Goal: Transaction & Acquisition: Purchase product/service

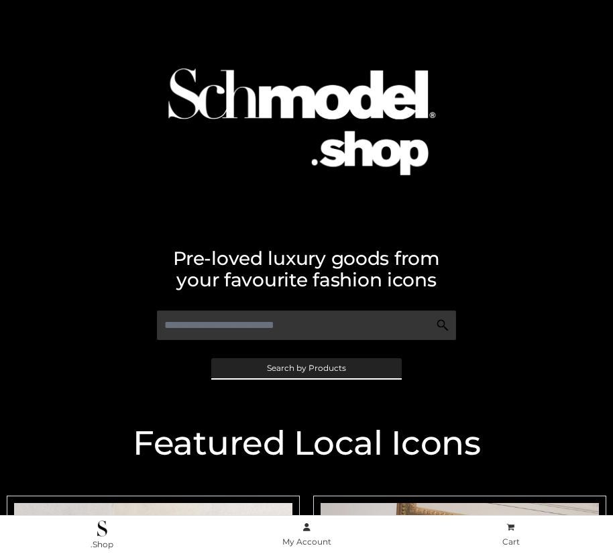
click at [306, 368] on span "Search by Products" at bounding box center [306, 368] width 79 height 8
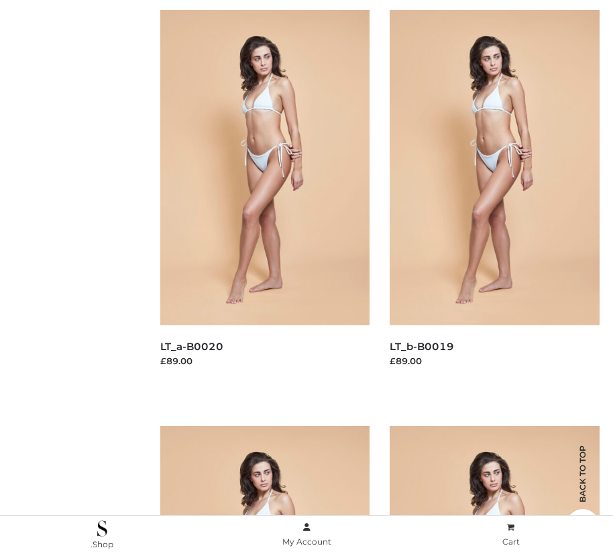
scroll to position [135, 0]
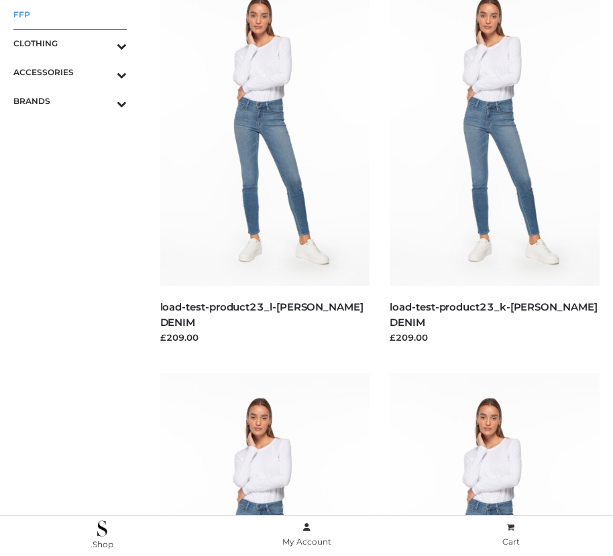
click at [70, 14] on span "FFP" at bounding box center [69, 14] width 113 height 15
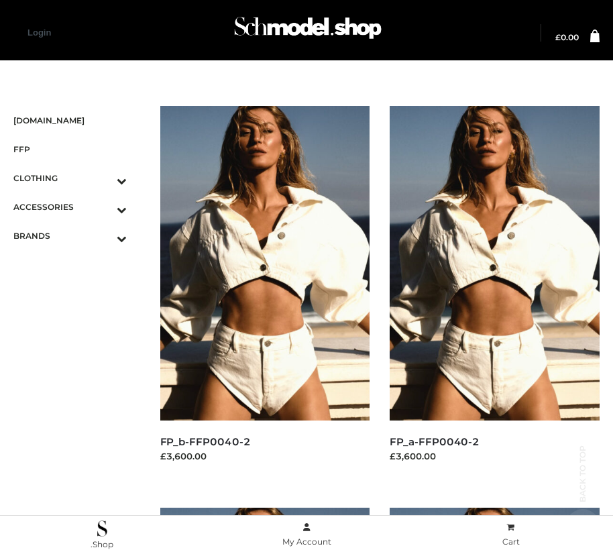
scroll to position [1935, 0]
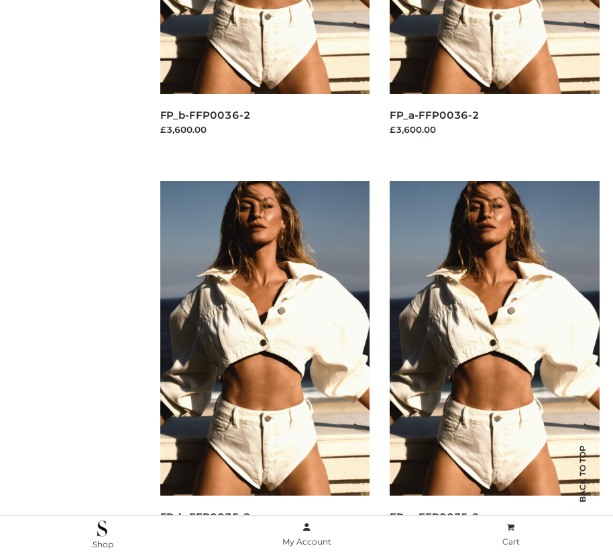
click at [494, 368] on img at bounding box center [495, 338] width 210 height 315
click at [264, 368] on img at bounding box center [265, 338] width 210 height 315
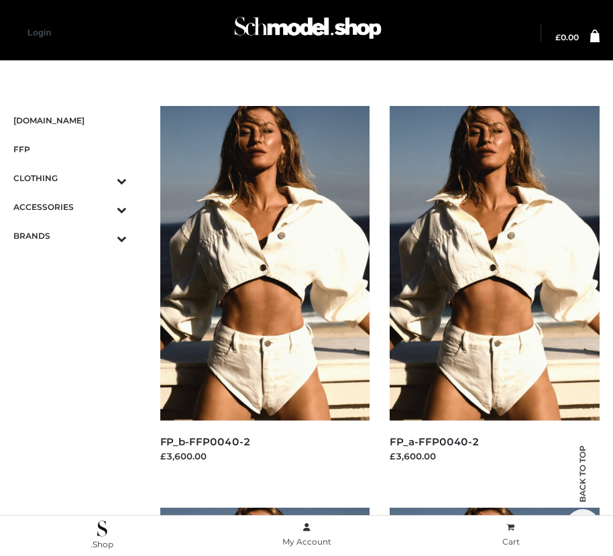
scroll to position [1131, 0]
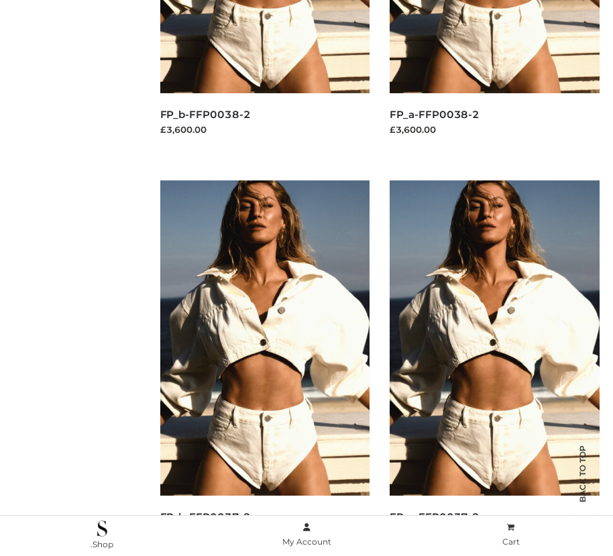
click at [264, 368] on img at bounding box center [265, 337] width 210 height 315
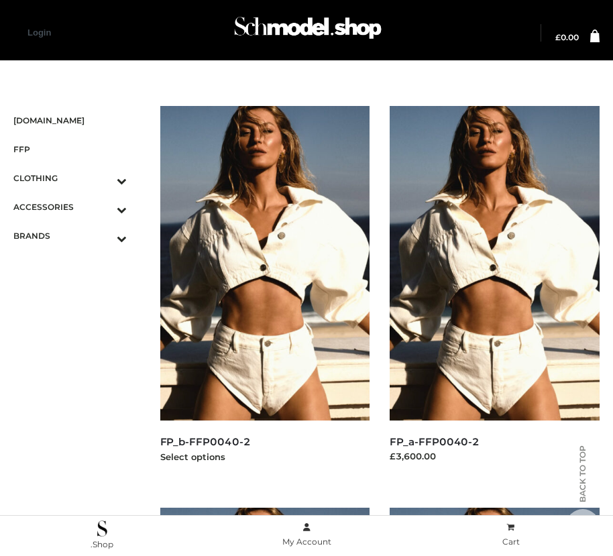
click at [264, 293] on img at bounding box center [265, 263] width 210 height 315
click at [103, 207] on icon "Toggle Submenu" at bounding box center [52, 209] width 150 height 15
click at [76, 235] on span "BAGS" at bounding box center [77, 235] width 100 height 15
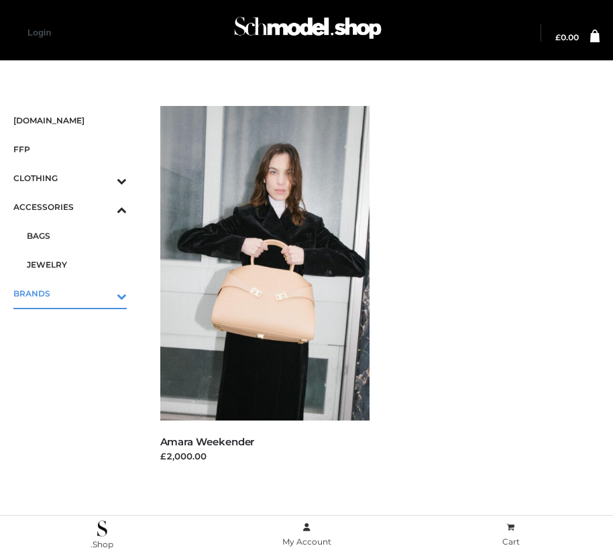
click at [103, 293] on icon "Toggle Submenu" at bounding box center [52, 296] width 150 height 15
click at [76, 293] on span "PARKERSMITH" at bounding box center [77, 293] width 100 height 15
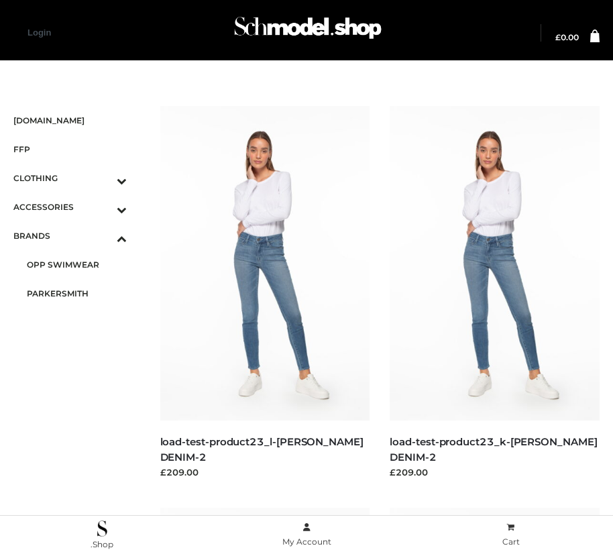
scroll to position [1935, 0]
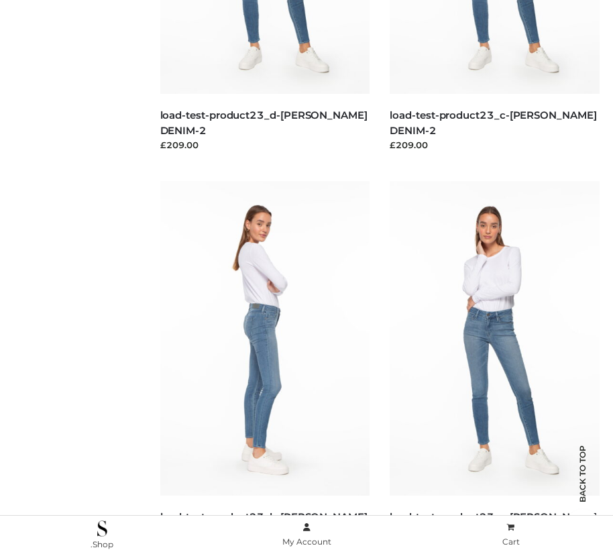
click at [264, 368] on img at bounding box center [265, 338] width 210 height 315
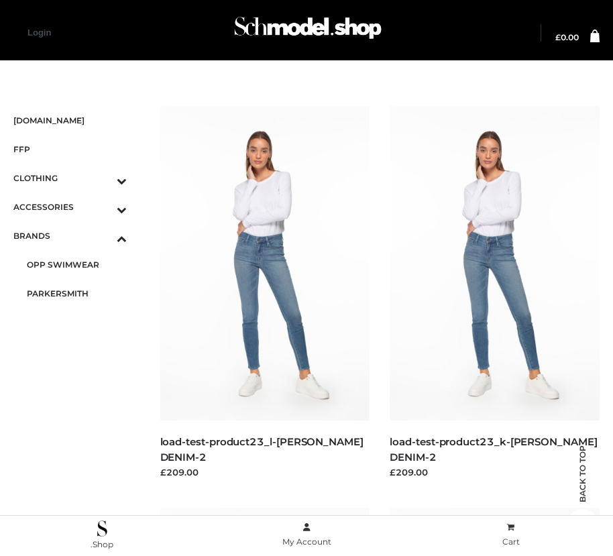
scroll to position [729, 0]
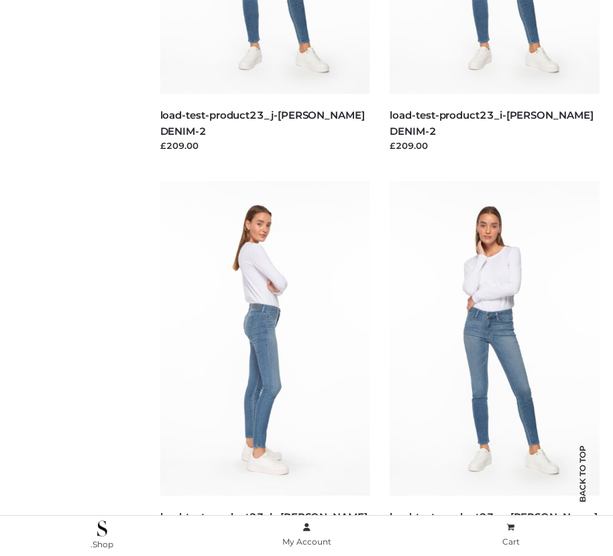
click at [264, 368] on img at bounding box center [265, 338] width 210 height 315
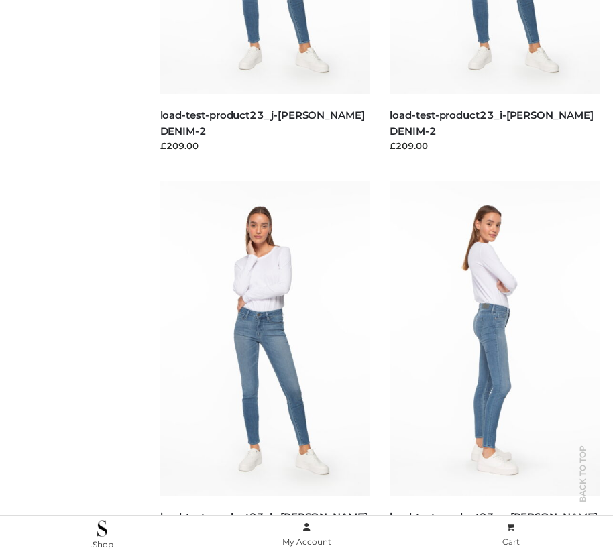
click at [494, 368] on img at bounding box center [495, 338] width 210 height 315
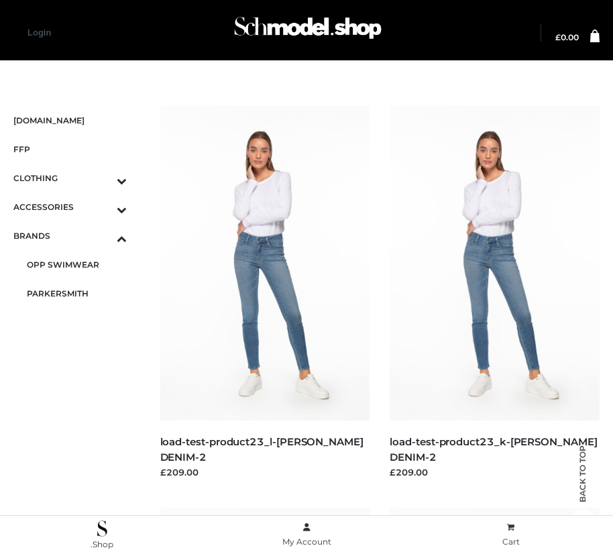
scroll to position [1533, 0]
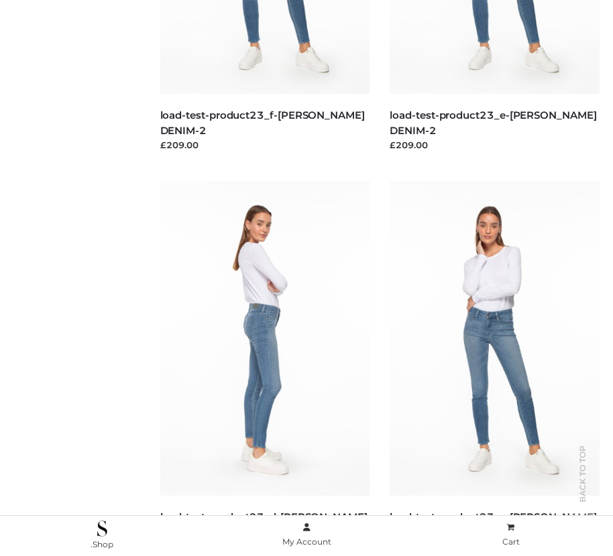
click at [264, 368] on img at bounding box center [265, 338] width 210 height 315
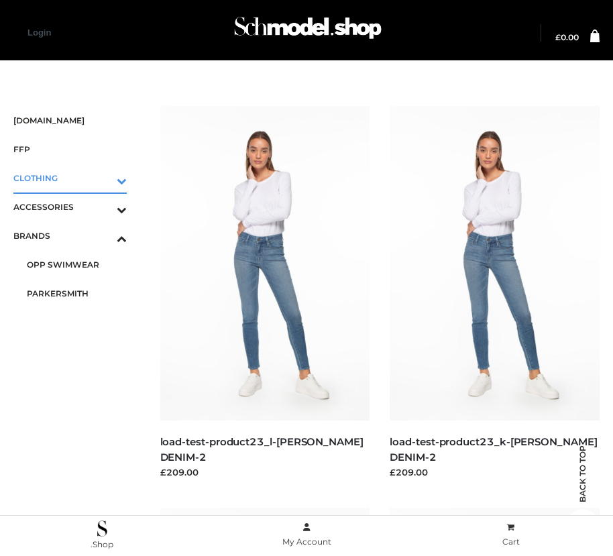
click at [103, 178] on icon "Toggle Submenu" at bounding box center [52, 180] width 150 height 15
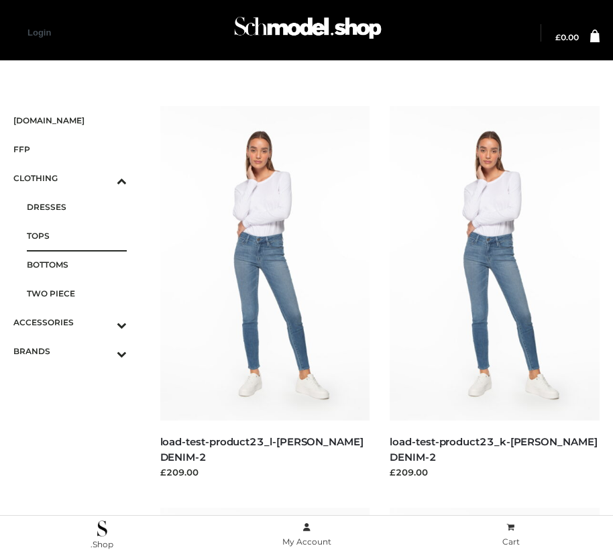
click at [76, 235] on span "TOPS" at bounding box center [77, 235] width 100 height 15
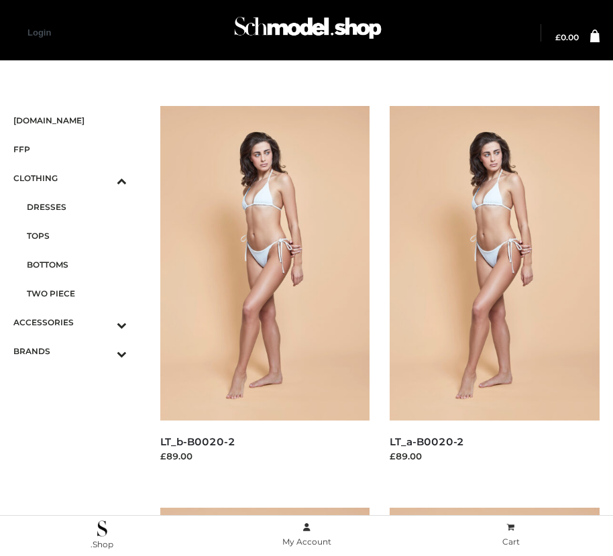
scroll to position [1935, 0]
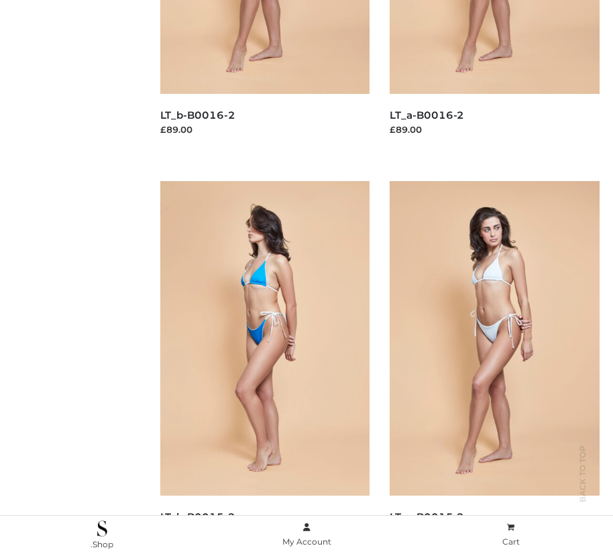
click at [264, 368] on img at bounding box center [265, 338] width 210 height 315
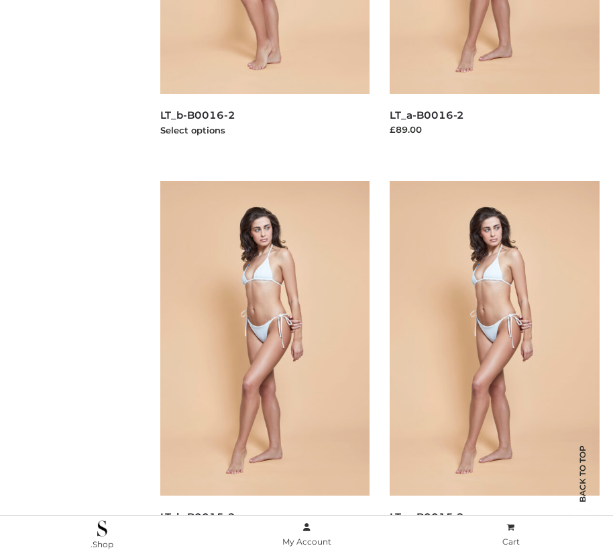
scroll to position [1533, 0]
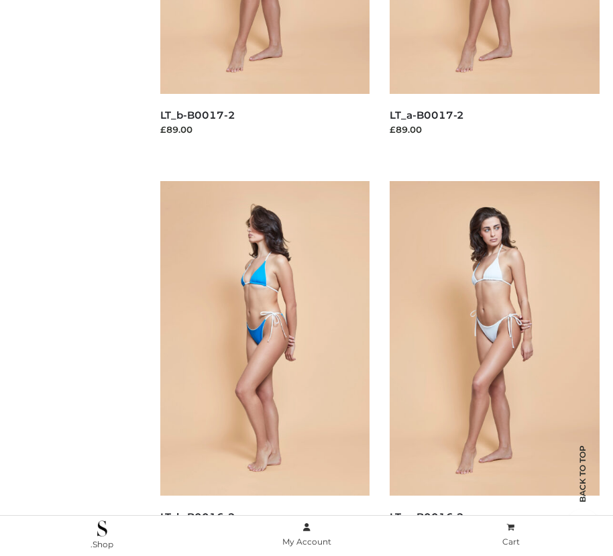
click at [264, 368] on img at bounding box center [265, 338] width 210 height 315
